Goal: Use online tool/utility: Utilize a website feature to perform a specific function

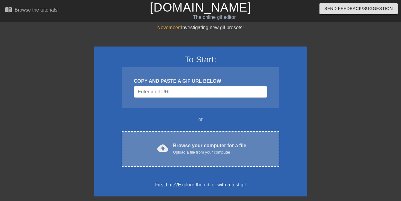
click at [213, 145] on div "Browse your computer for a file Upload a file from your computer" at bounding box center [209, 148] width 73 height 13
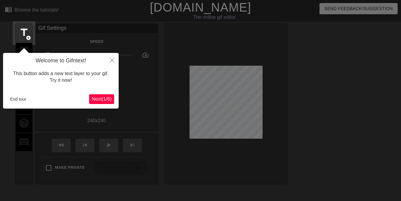
scroll to position [15, 0]
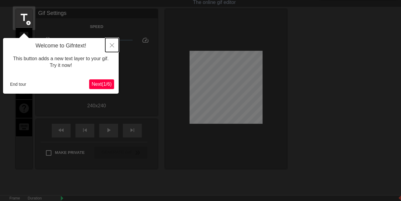
click at [110, 45] on icon "Close" at bounding box center [112, 45] width 4 height 4
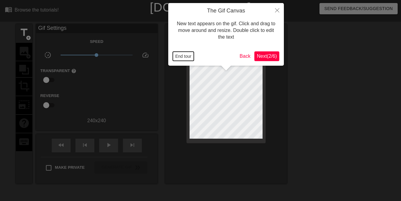
click at [187, 58] on button "End tour" at bounding box center [183, 56] width 21 height 9
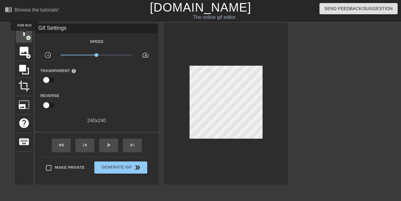
click at [24, 35] on span "title" at bounding box center [24, 33] width 12 height 12
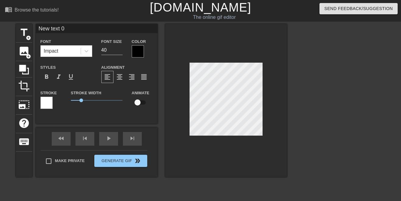
type input "博牌要拿成本"
type textarea "博牌要拿成本"
click at [121, 52] on input "39" at bounding box center [111, 50] width 21 height 10
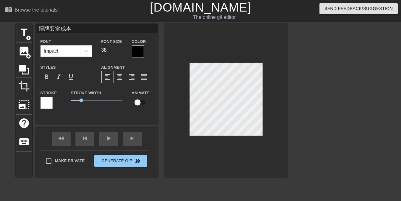
click at [121, 52] on input "38" at bounding box center [111, 50] width 21 height 10
click at [121, 52] on input "37" at bounding box center [111, 50] width 21 height 10
click at [121, 52] on input "36" at bounding box center [111, 50] width 21 height 10
click at [121, 52] on input "35" at bounding box center [111, 50] width 21 height 10
click at [121, 52] on input "34" at bounding box center [111, 50] width 21 height 10
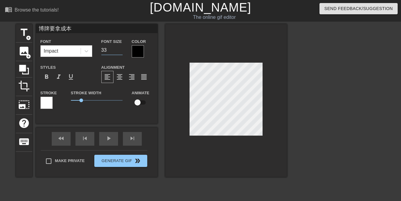
click at [121, 52] on input "33" at bounding box center [111, 50] width 21 height 10
click at [121, 52] on input "32" at bounding box center [111, 50] width 21 height 10
click at [121, 52] on input "31" at bounding box center [111, 50] width 21 height 10
click at [121, 52] on input "30" at bounding box center [111, 50] width 21 height 10
click at [121, 52] on input "29" at bounding box center [111, 50] width 21 height 10
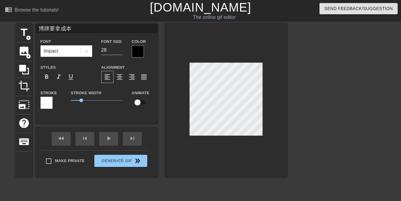
type input "28"
click at [121, 52] on input "28" at bounding box center [111, 50] width 21 height 10
click at [192, 144] on div at bounding box center [226, 100] width 122 height 153
click at [86, 48] on icon at bounding box center [86, 51] width 6 height 6
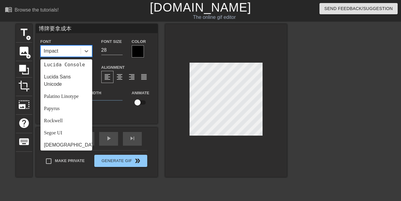
scroll to position [218, 0]
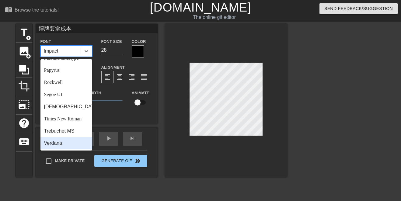
click at [60, 142] on div "Verdana" at bounding box center [67, 143] width 52 height 12
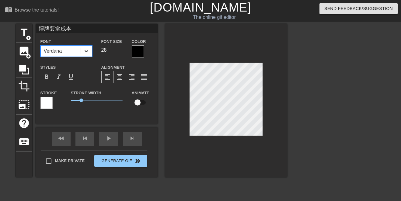
click at [89, 50] on icon at bounding box center [86, 51] width 6 height 6
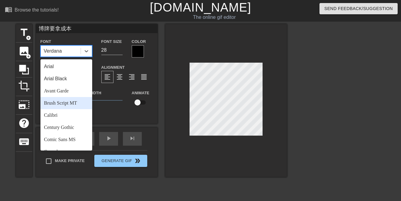
click at [66, 101] on div "Brush Script MT" at bounding box center [67, 103] width 52 height 12
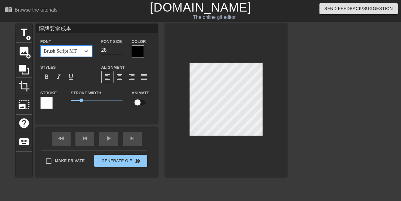
click at [336, 114] on div at bounding box center [339, 115] width 91 height 183
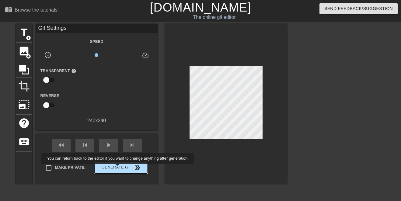
click at [118, 168] on span "Generate Gif double_arrow" at bounding box center [121, 167] width 48 height 7
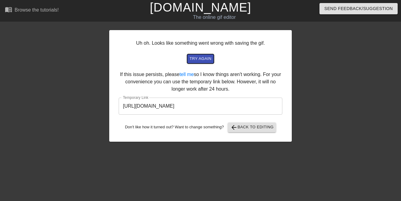
click at [204, 59] on span "try again" at bounding box center [201, 58] width 22 height 7
